Goal: Task Accomplishment & Management: Manage account settings

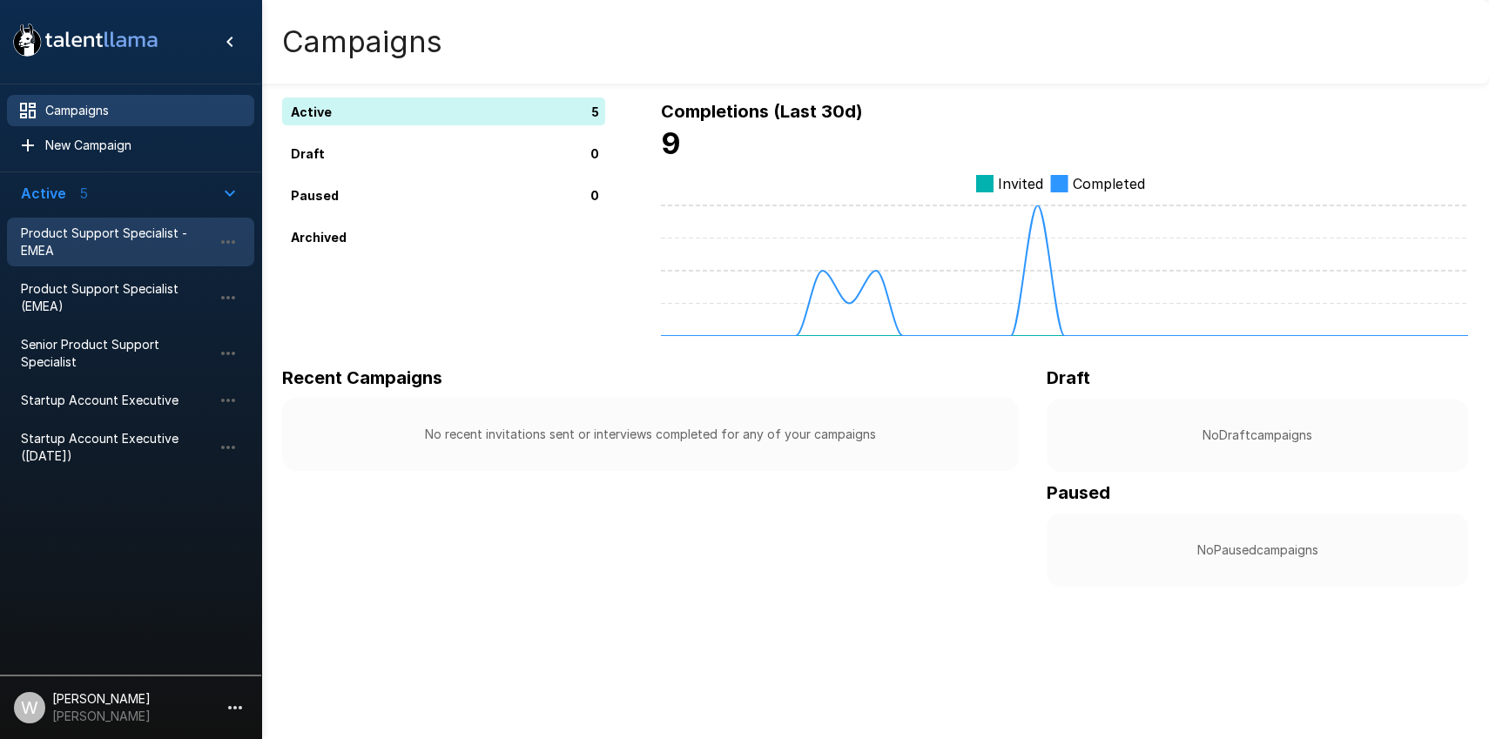
click at [114, 251] on span "Product Support Specialist - EMEA" at bounding box center [117, 242] width 192 height 35
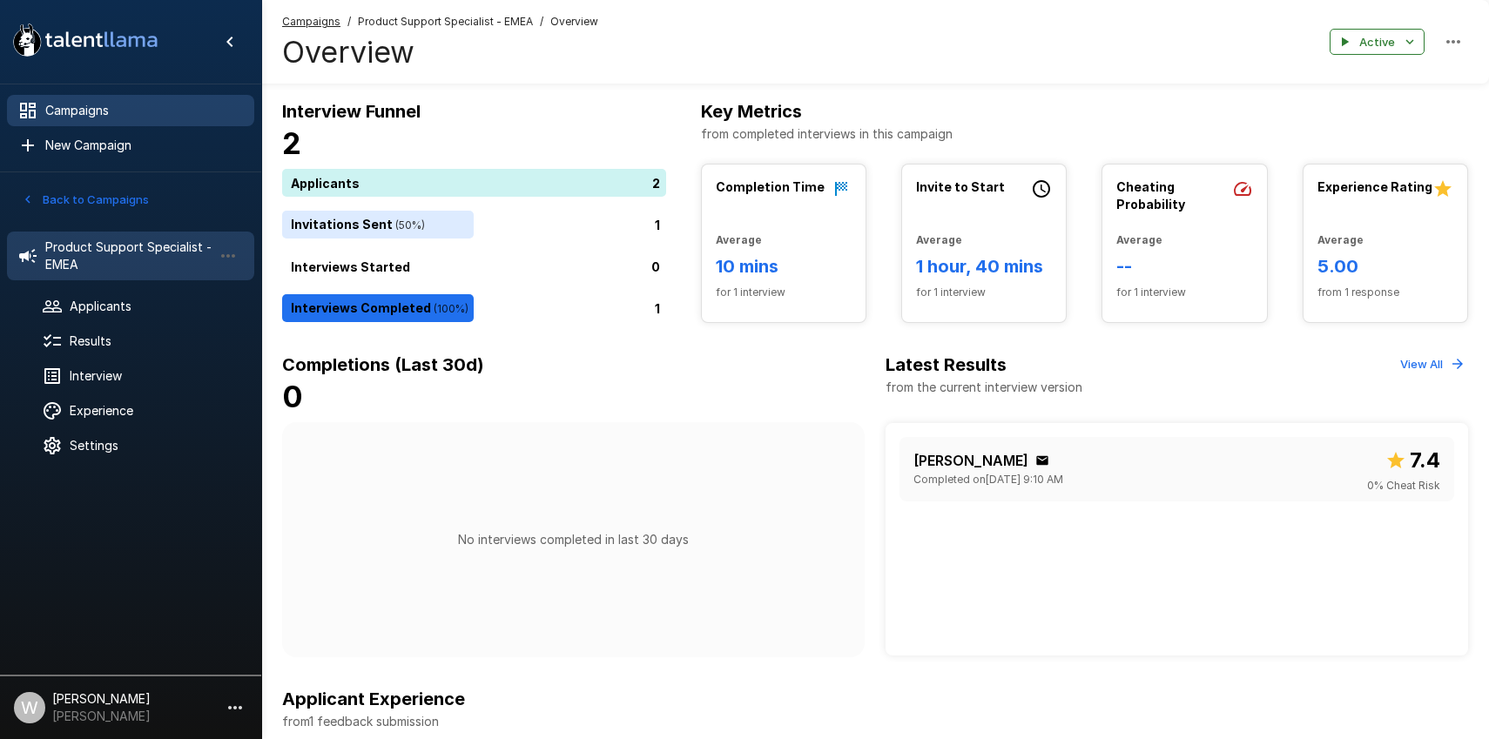
click at [82, 110] on span "Campaigns" at bounding box center [142, 110] width 195 height 17
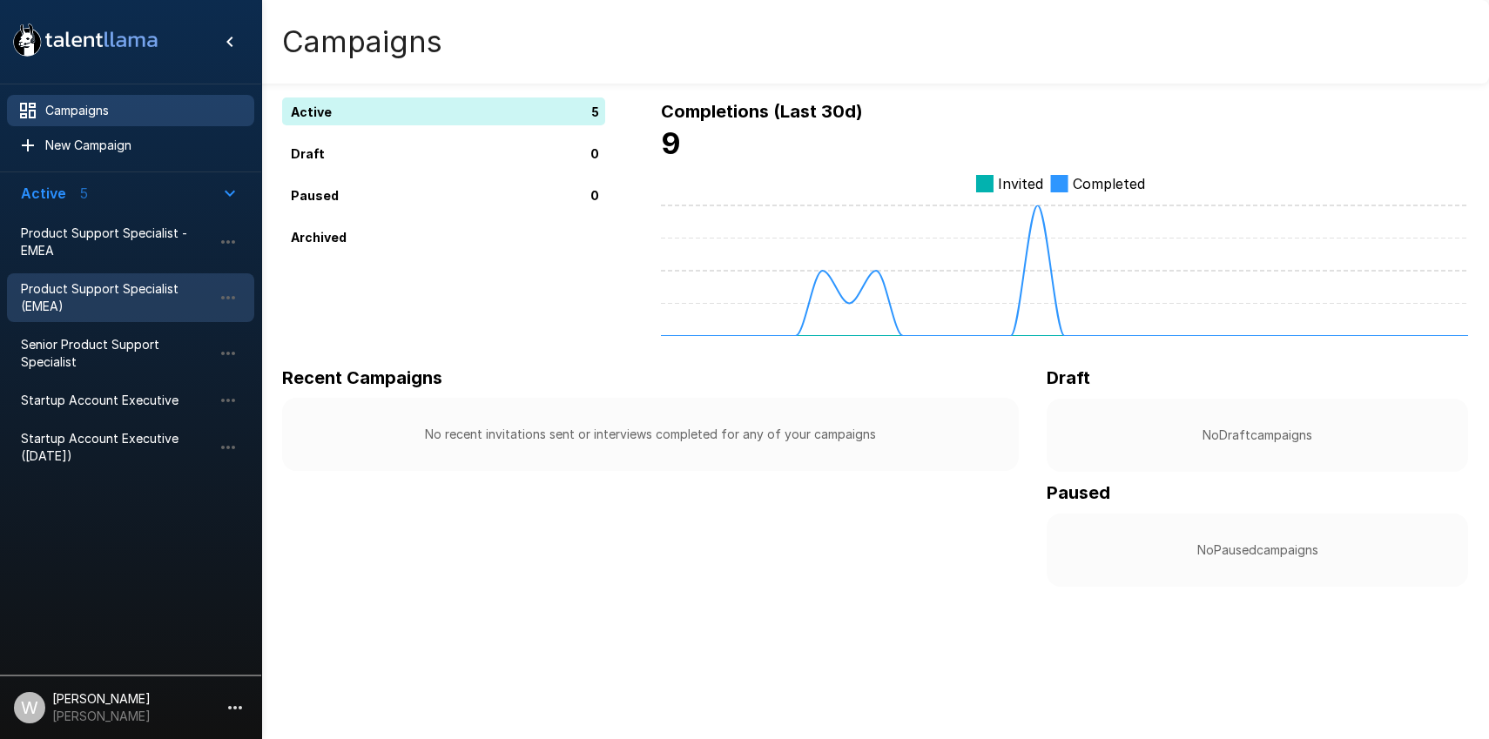
click at [94, 295] on span "Product Support Specialist (EMEA)" at bounding box center [117, 297] width 192 height 35
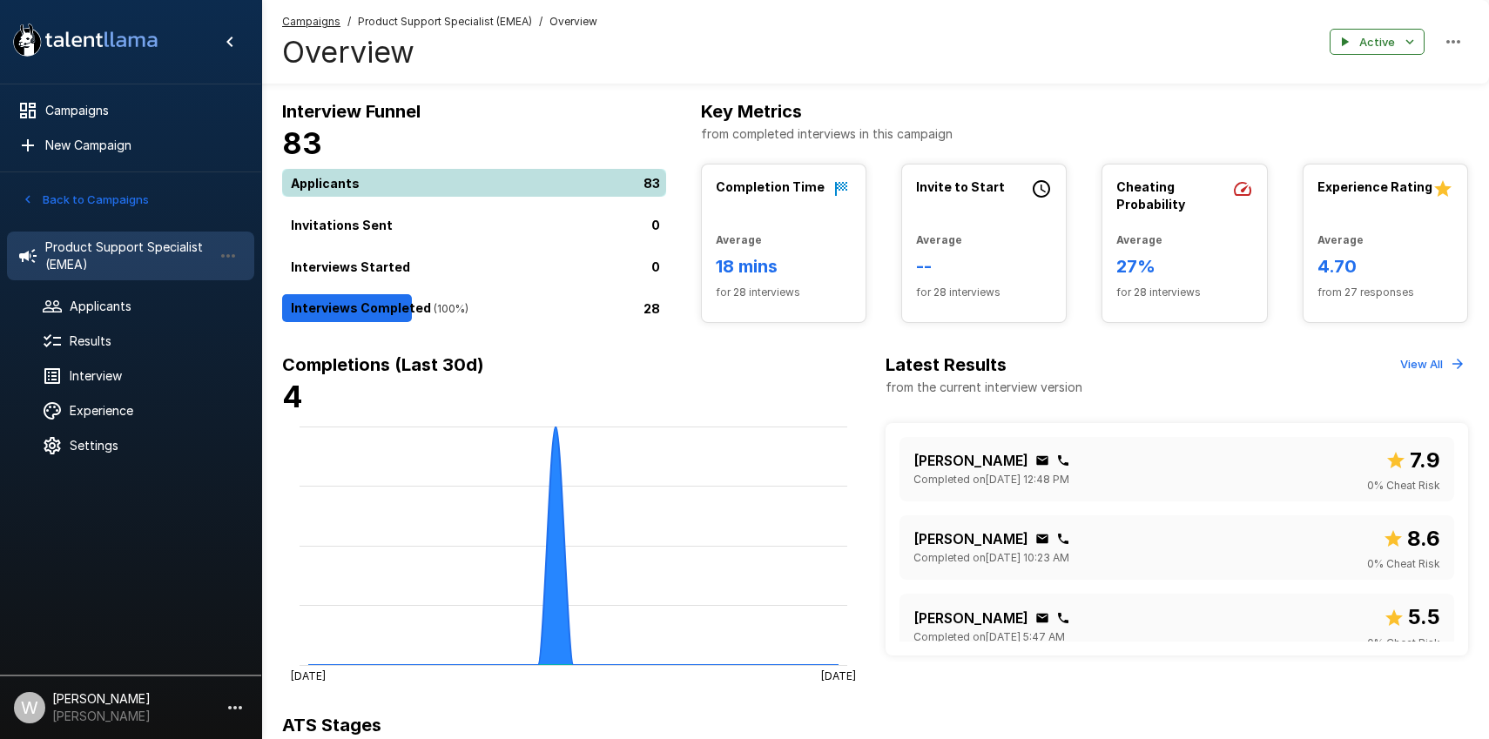
click at [401, 187] on div "83" at bounding box center [477, 183] width 391 height 28
